Goal: Task Accomplishment & Management: Use online tool/utility

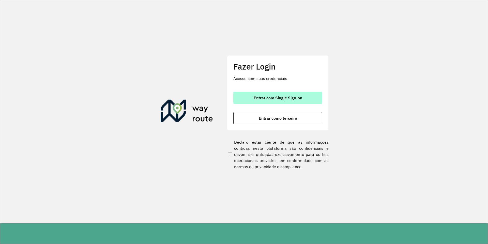
click at [289, 99] on span "Entrar com Single Sign-on" at bounding box center [278, 98] width 49 height 4
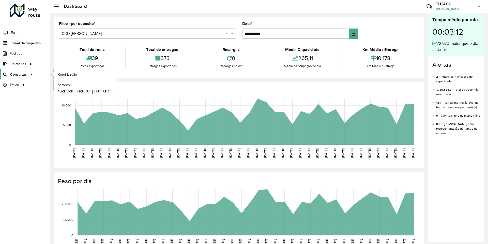
click at [21, 73] on span "Consultas" at bounding box center [18, 74] width 17 height 5
click at [72, 75] on span "Roteirização" at bounding box center [68, 74] width 21 height 5
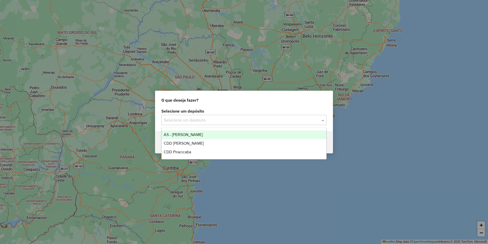
click at [199, 119] on input "text" at bounding box center [239, 120] width 150 height 6
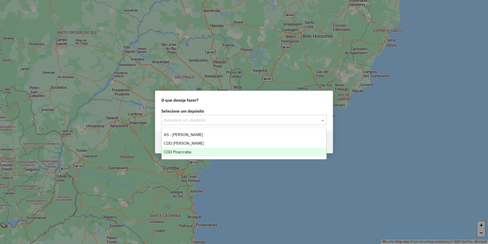
click at [191, 153] on span "CDD Piracicaba" at bounding box center [177, 152] width 27 height 4
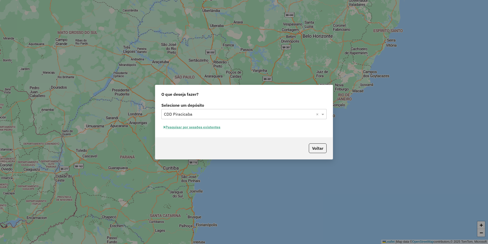
click at [194, 126] on button "Pesquisar por sessões existentes" at bounding box center [191, 127] width 61 height 8
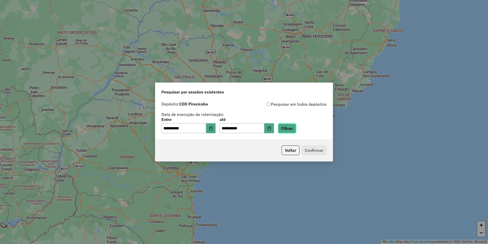
click at [293, 129] on button "Filtrar" at bounding box center [287, 128] width 18 height 10
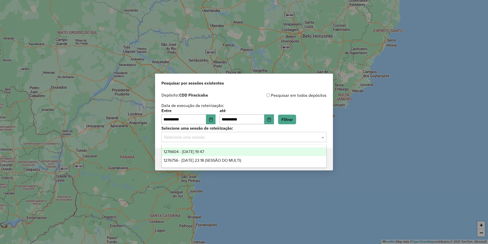
click at [197, 137] on input "text" at bounding box center [239, 137] width 150 height 6
click at [204, 150] on span "1276604 - 16/09/2025 19:47" at bounding box center [184, 151] width 40 height 4
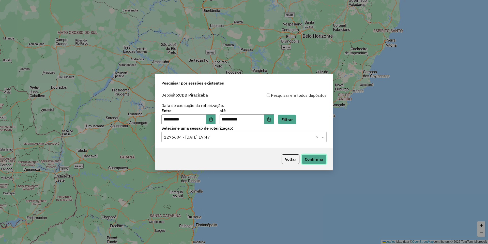
click at [312, 160] on button "Confirmar" at bounding box center [314, 159] width 25 height 10
